Goal: Information Seeking & Learning: Learn about a topic

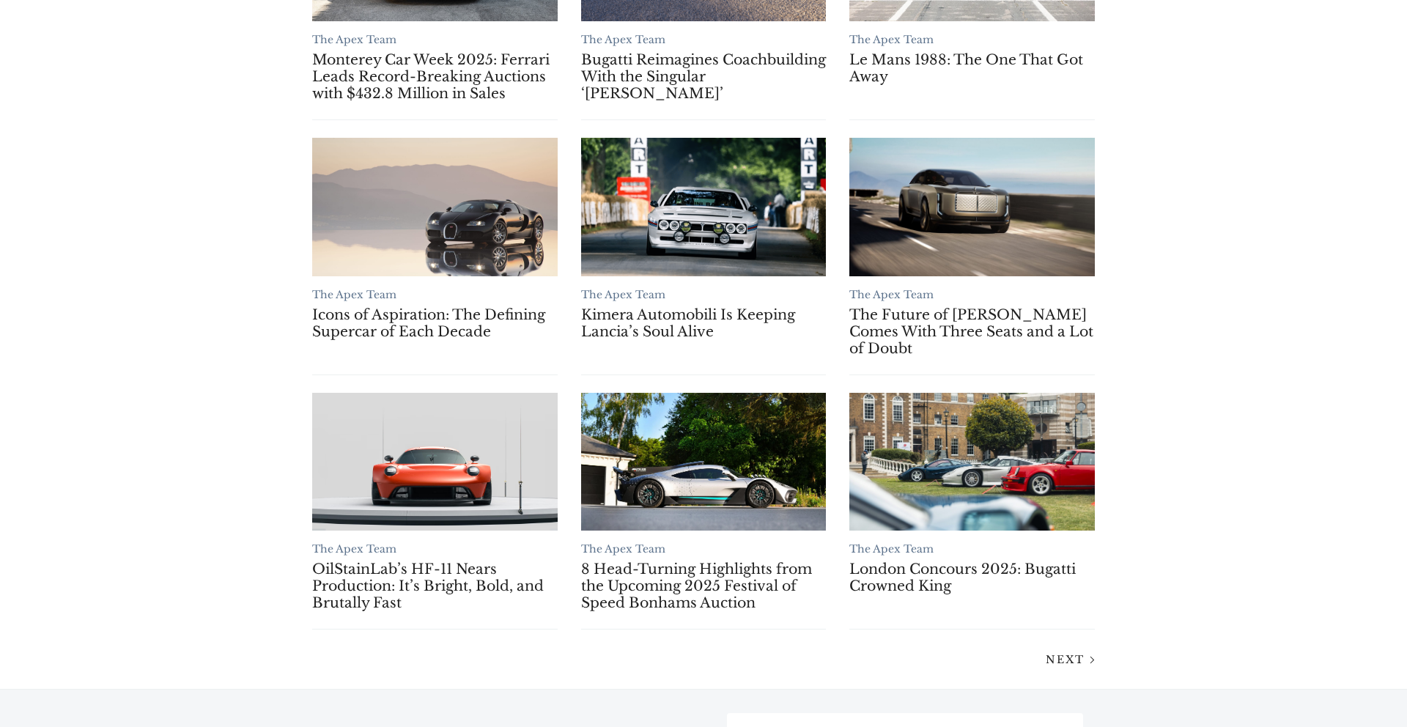
scroll to position [1145, 0]
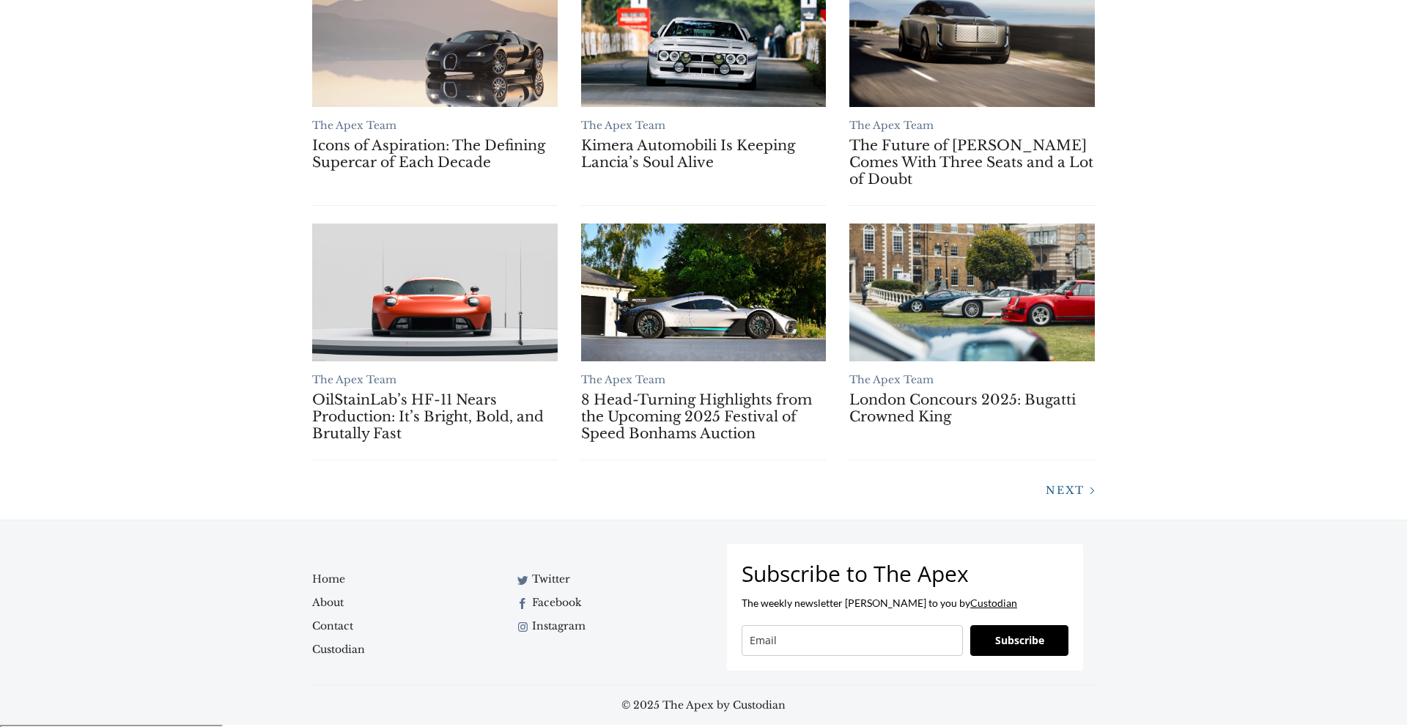
click at [1073, 495] on span "Next" at bounding box center [1065, 490] width 39 height 13
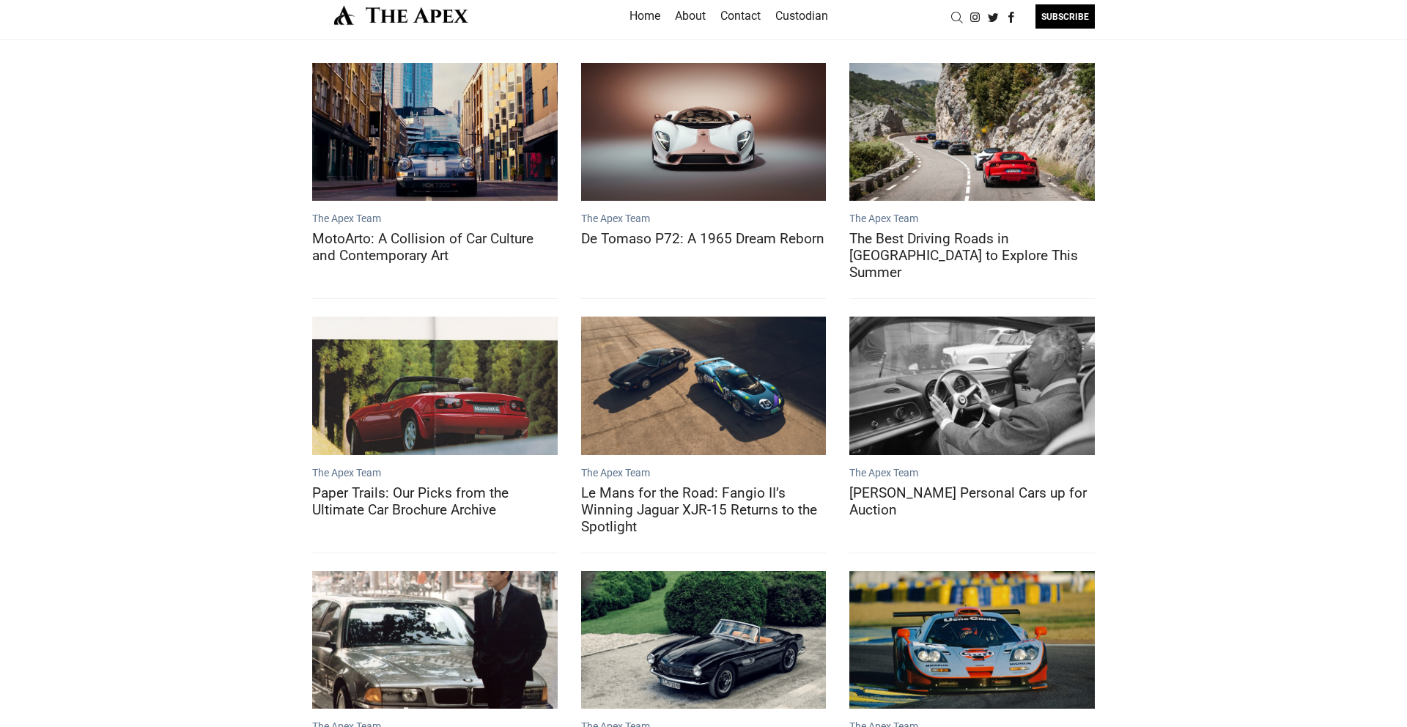
scroll to position [20, 0]
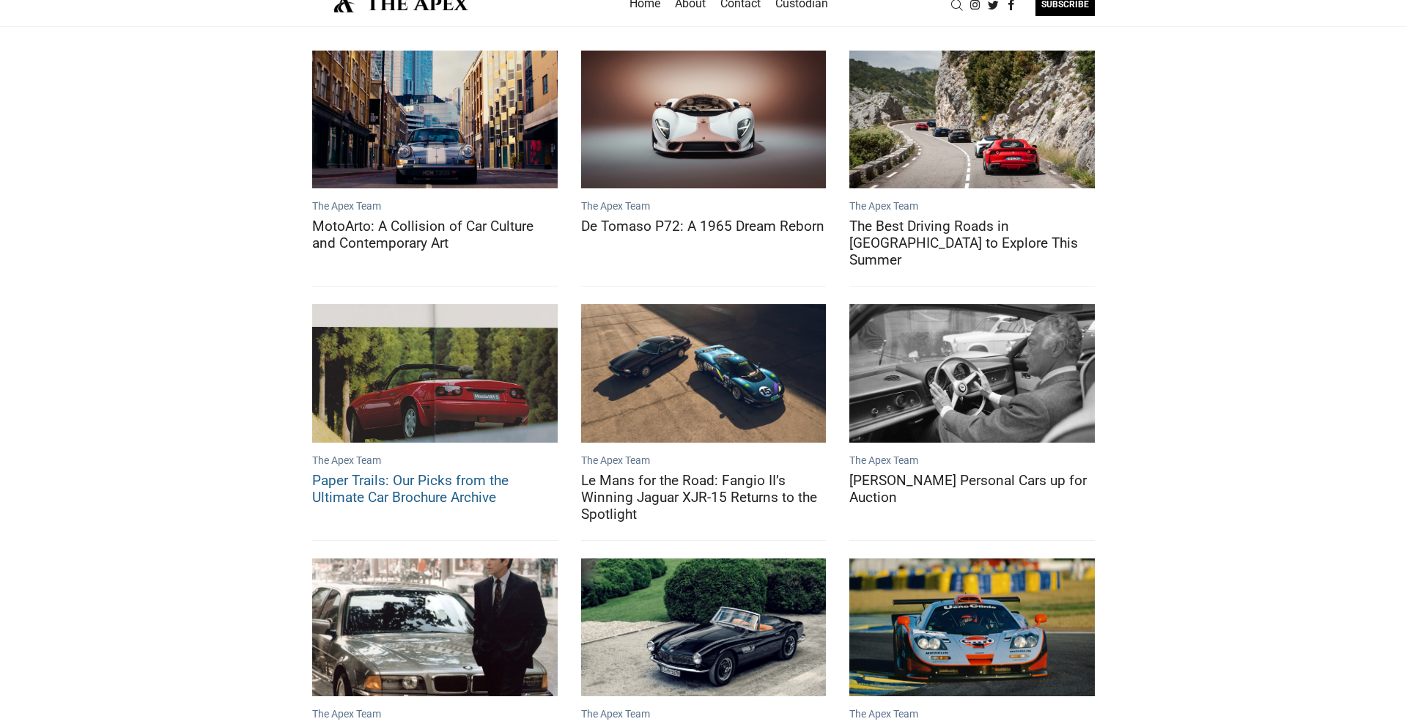
click at [453, 365] on link "Paper Trails: Our Picks from the Ultimate Car Brochure Archive" at bounding box center [434, 373] width 245 height 138
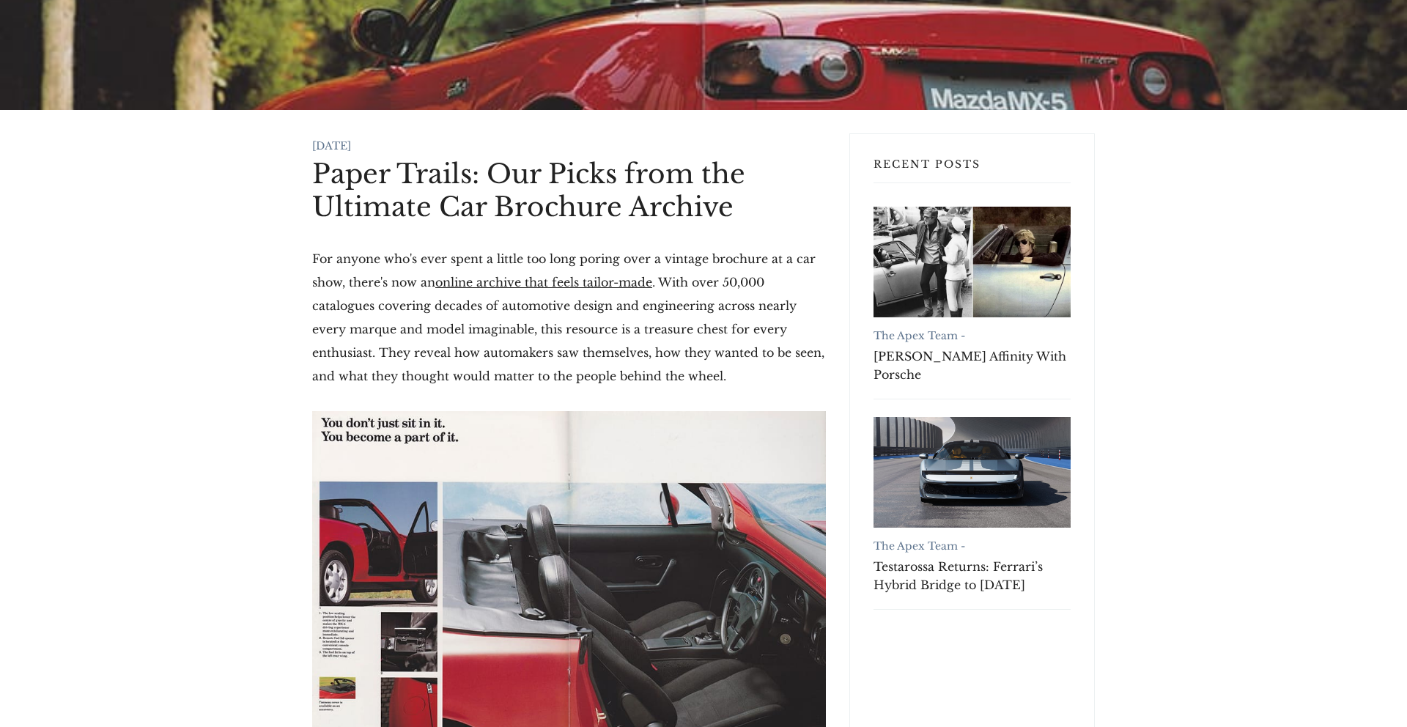
scroll to position [308, 0]
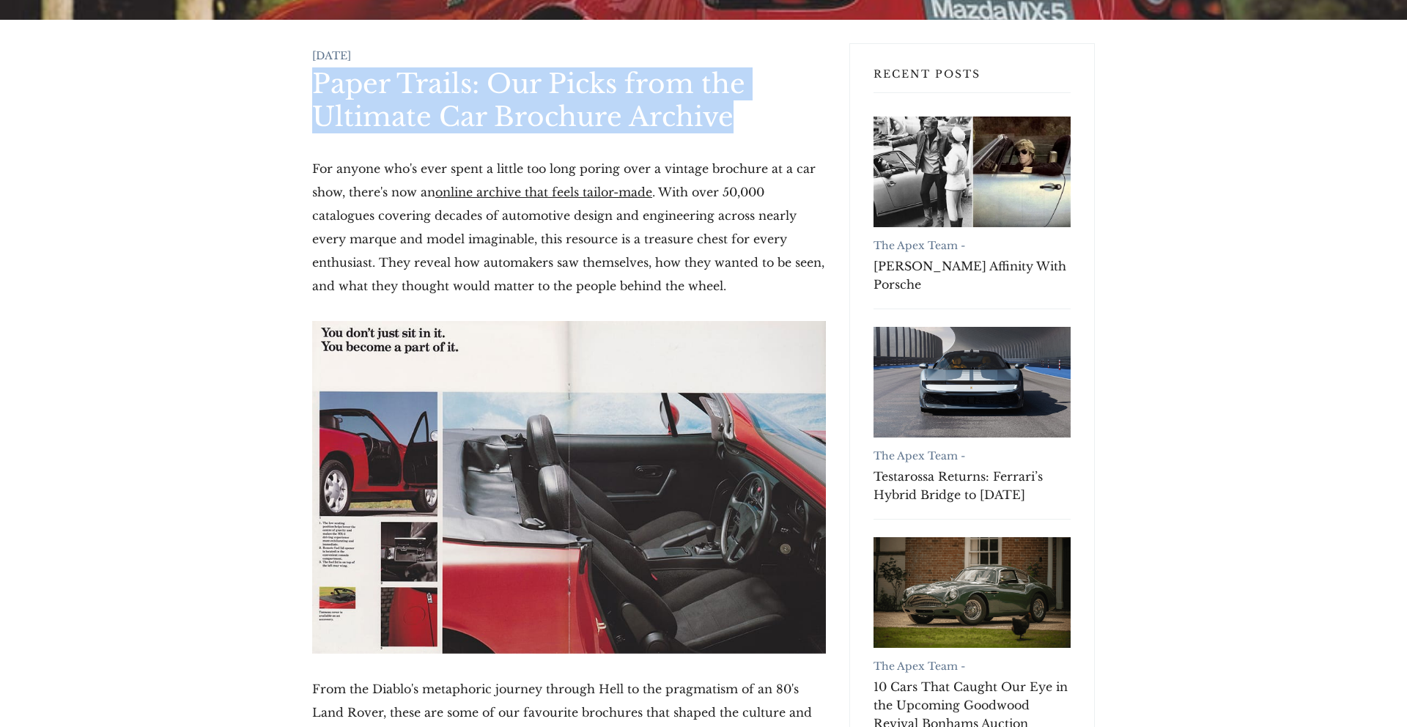
drag, startPoint x: 743, startPoint y: 121, endPoint x: 316, endPoint y: 68, distance: 430.4
click at [316, 68] on h1 "Paper Trails: Our Picks from the Ultimate Car Brochure Archive" at bounding box center [569, 100] width 514 height 66
copy h1 "Paper Trails: Our Picks from the Ultimate Car Brochure Archive"
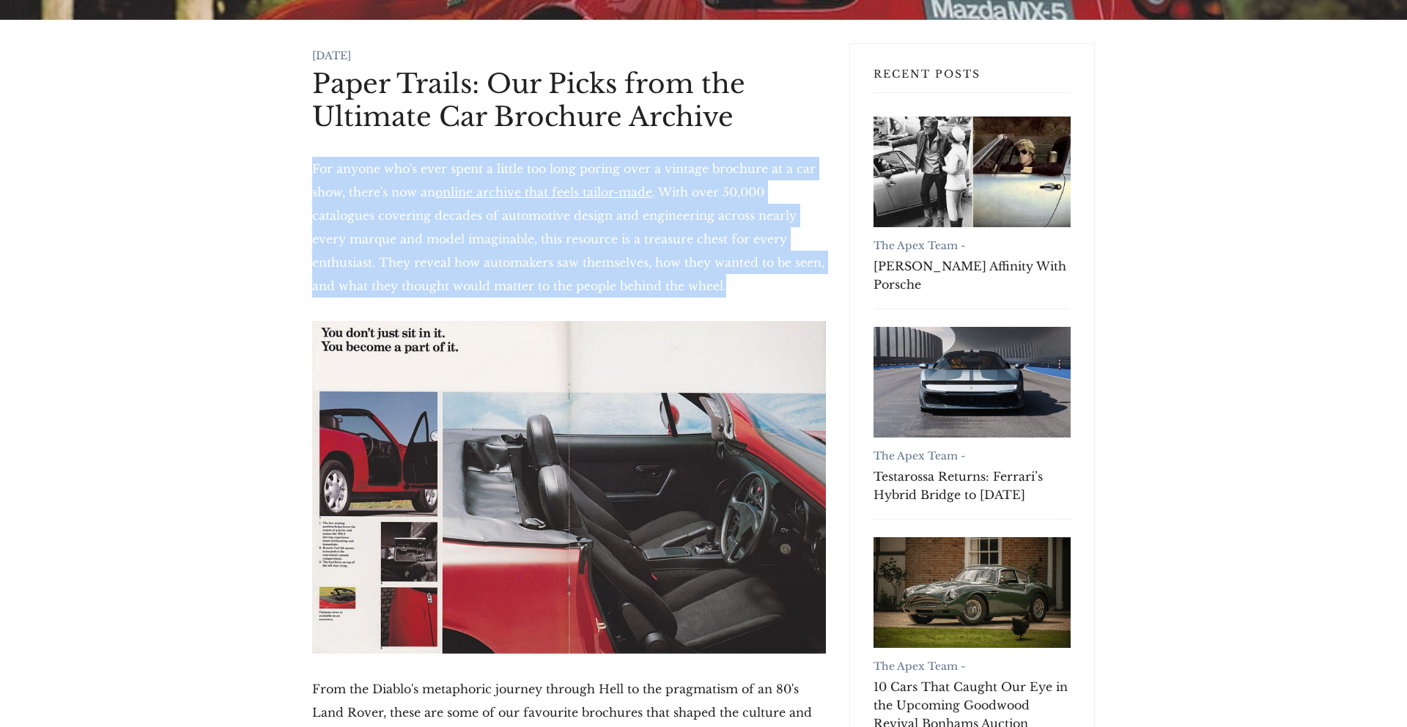
drag, startPoint x: 306, startPoint y: 164, endPoint x: 698, endPoint y: 276, distance: 407.7
copy p "For anyone who's ever spent a little too long poring over a vintage brochure at…"
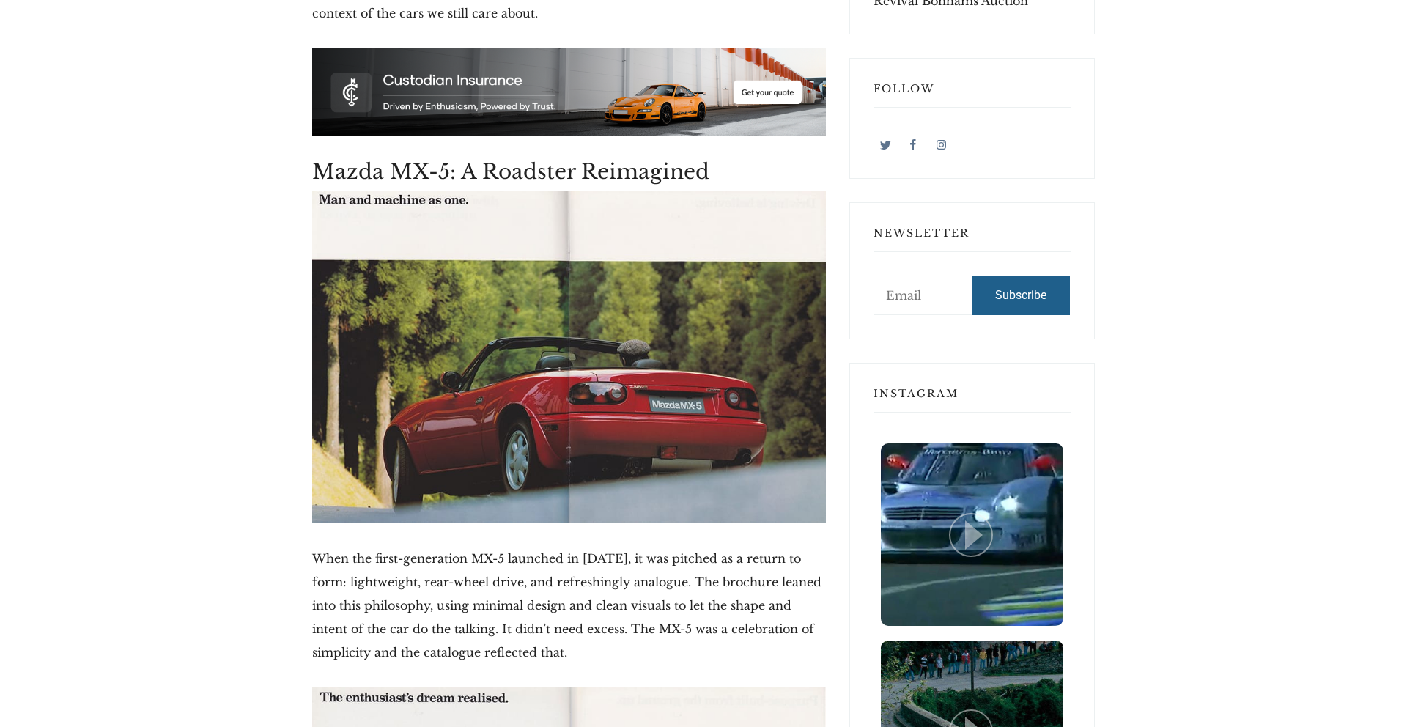
scroll to position [1032, 0]
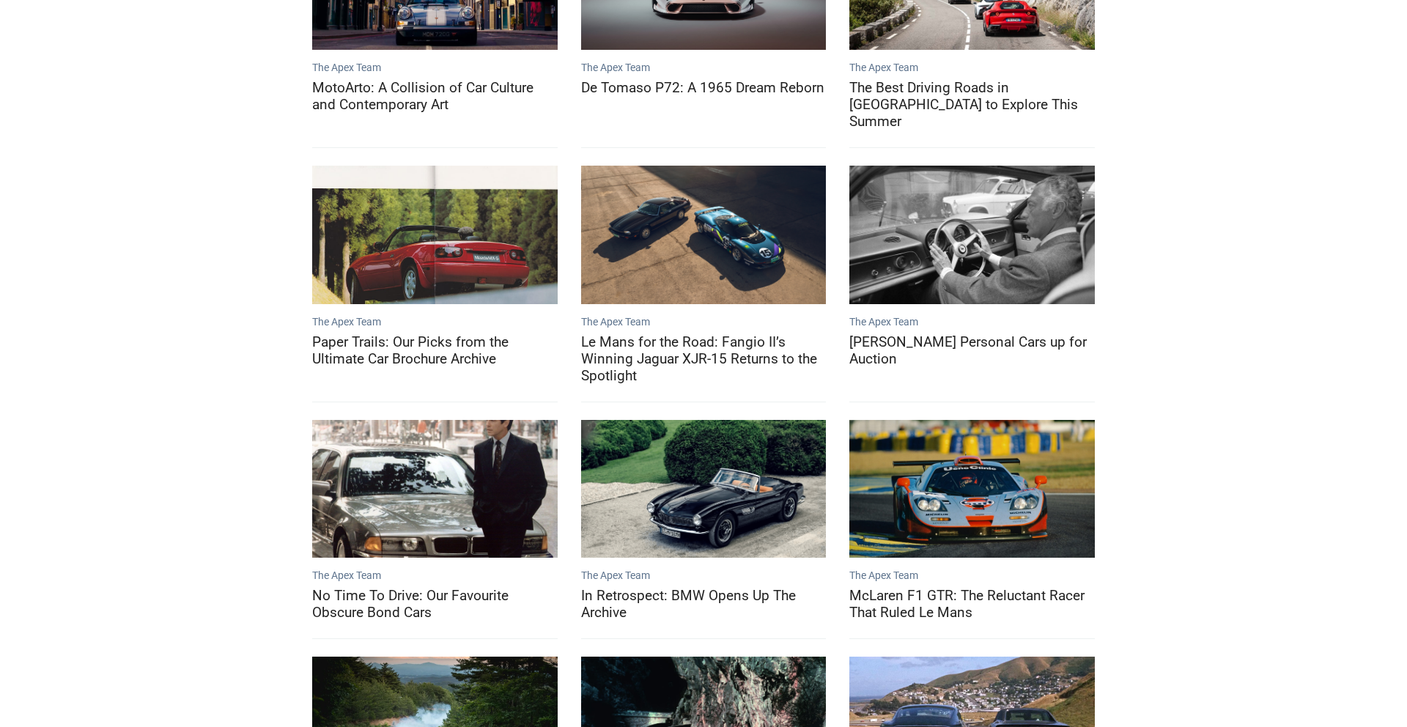
scroll to position [122, 0]
